Goal: Navigation & Orientation: Find specific page/section

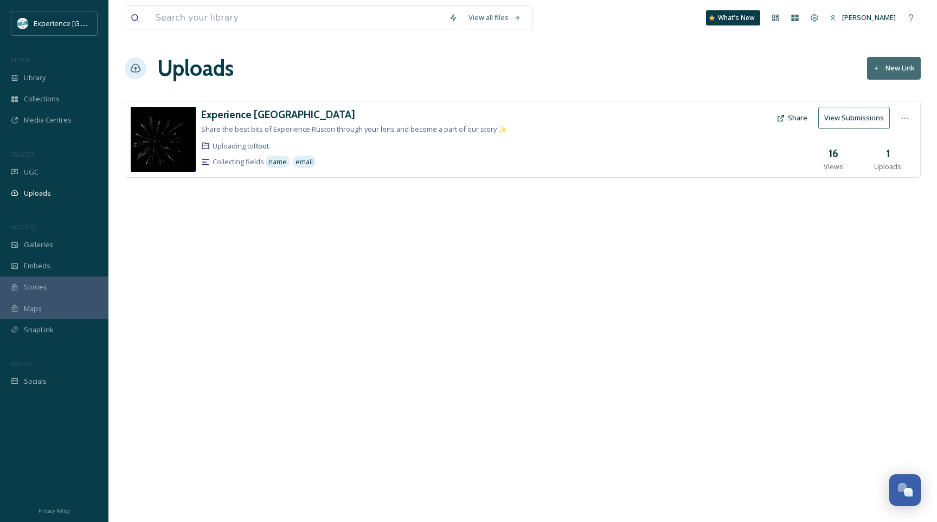
click at [270, 139] on div "Experience Ruston Share the best bits of Experience Ruston through your lens an…" at bounding box center [397, 139] width 392 height 65
click at [257, 146] on span "Root" at bounding box center [262, 146] width 16 height 10
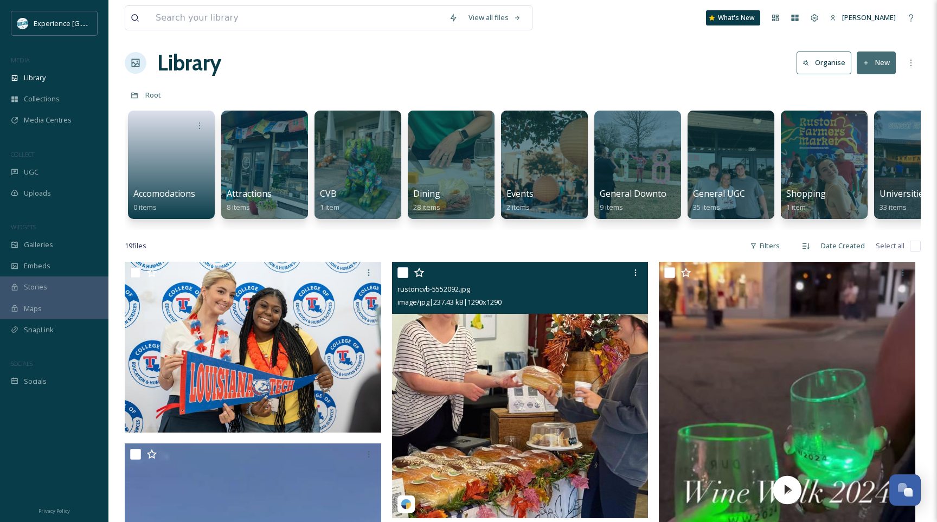
scroll to position [5, 0]
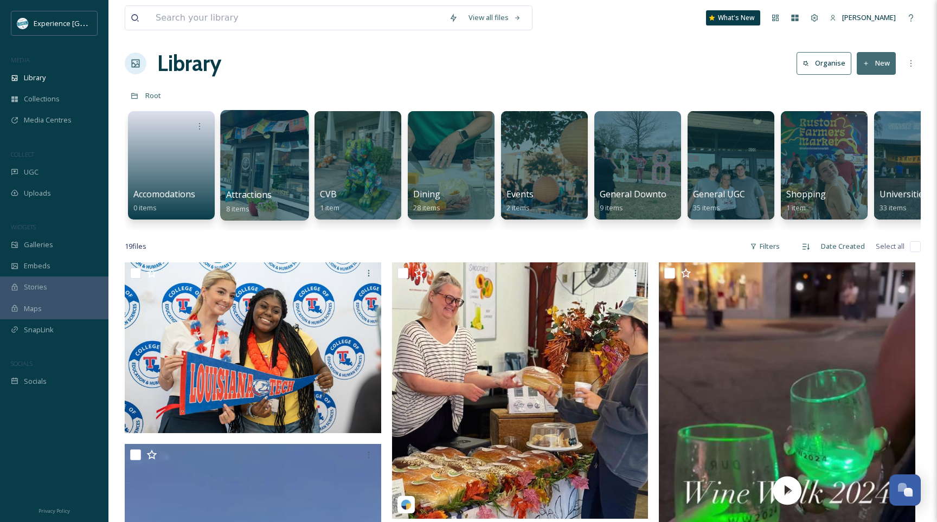
click at [256, 158] on div at bounding box center [264, 165] width 88 height 111
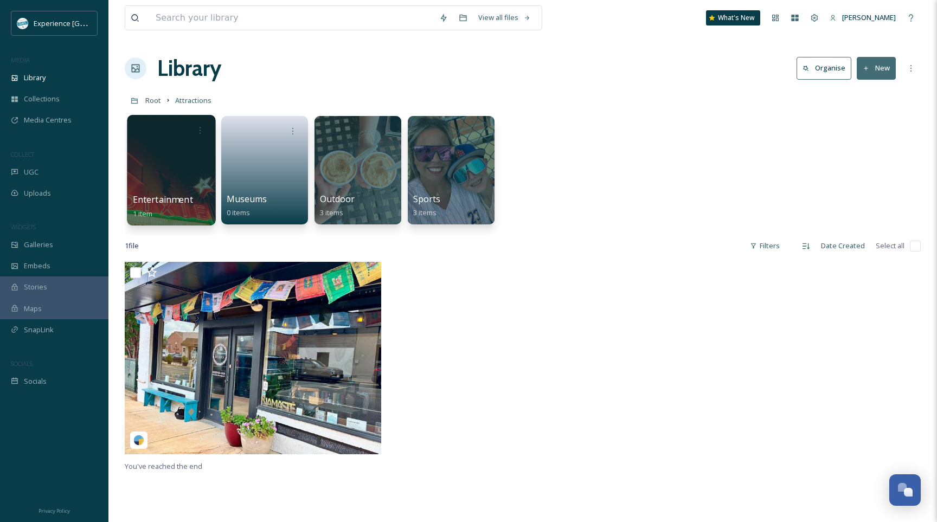
click at [184, 182] on div at bounding box center [171, 170] width 88 height 111
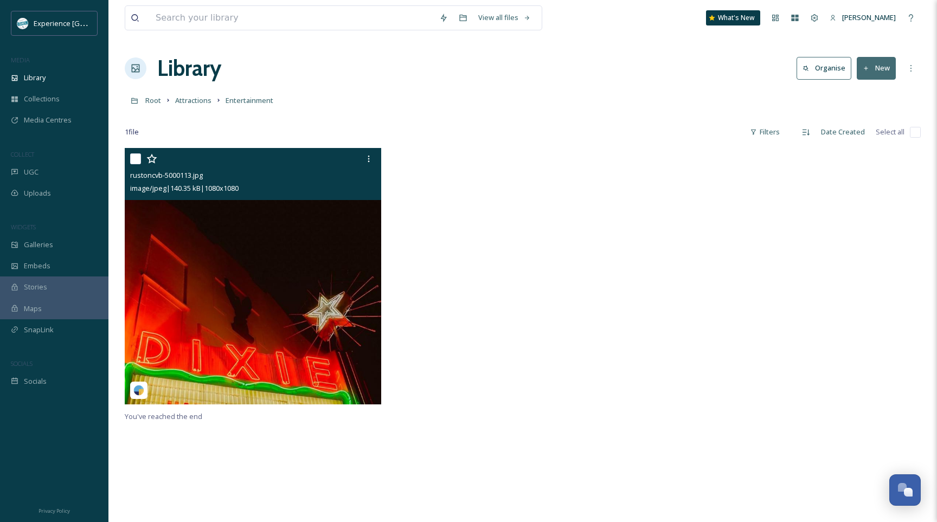
click at [279, 298] on img at bounding box center [253, 276] width 257 height 257
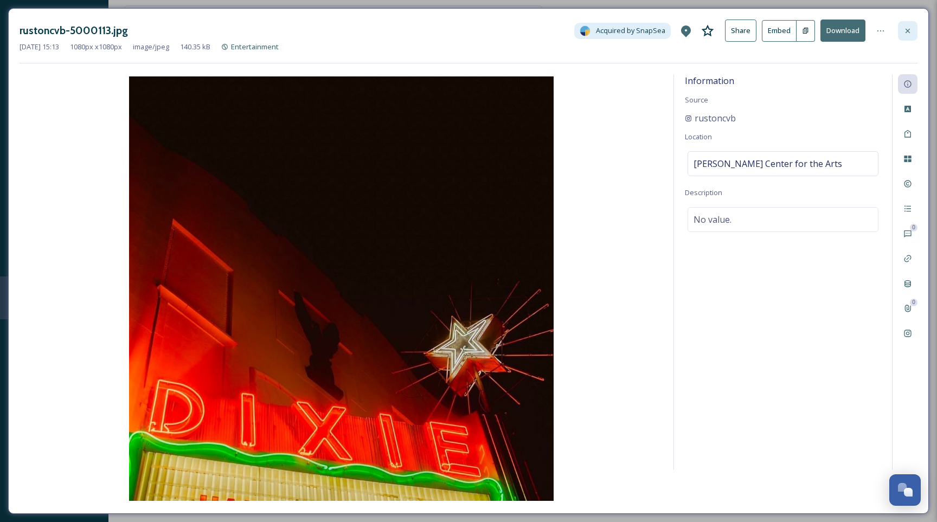
click at [907, 30] on icon at bounding box center [908, 31] width 9 height 9
